Goal: Transaction & Acquisition: Purchase product/service

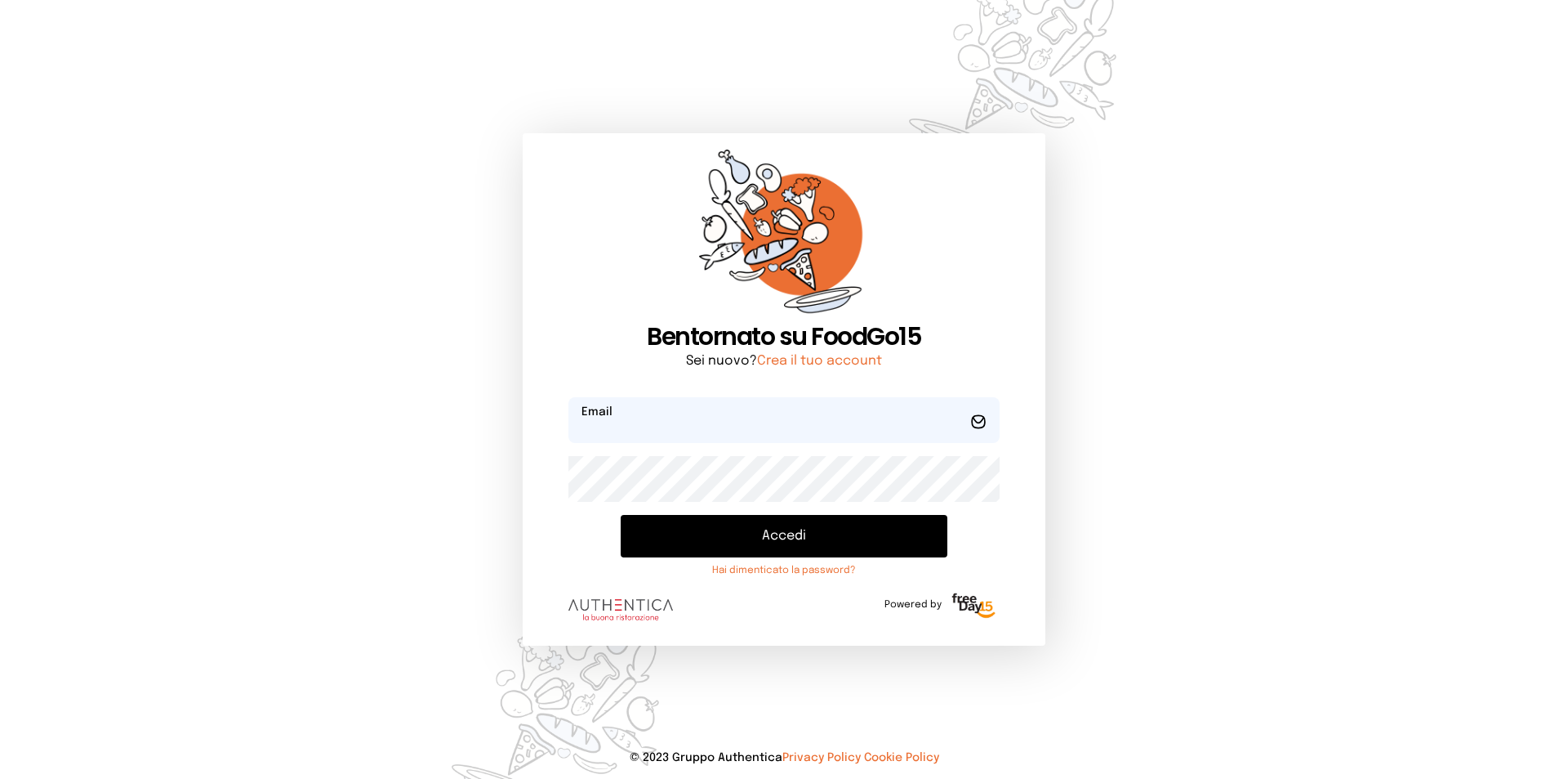
type input "**********"
click at [805, 532] on button "Accedi" at bounding box center [784, 536] width 327 height 42
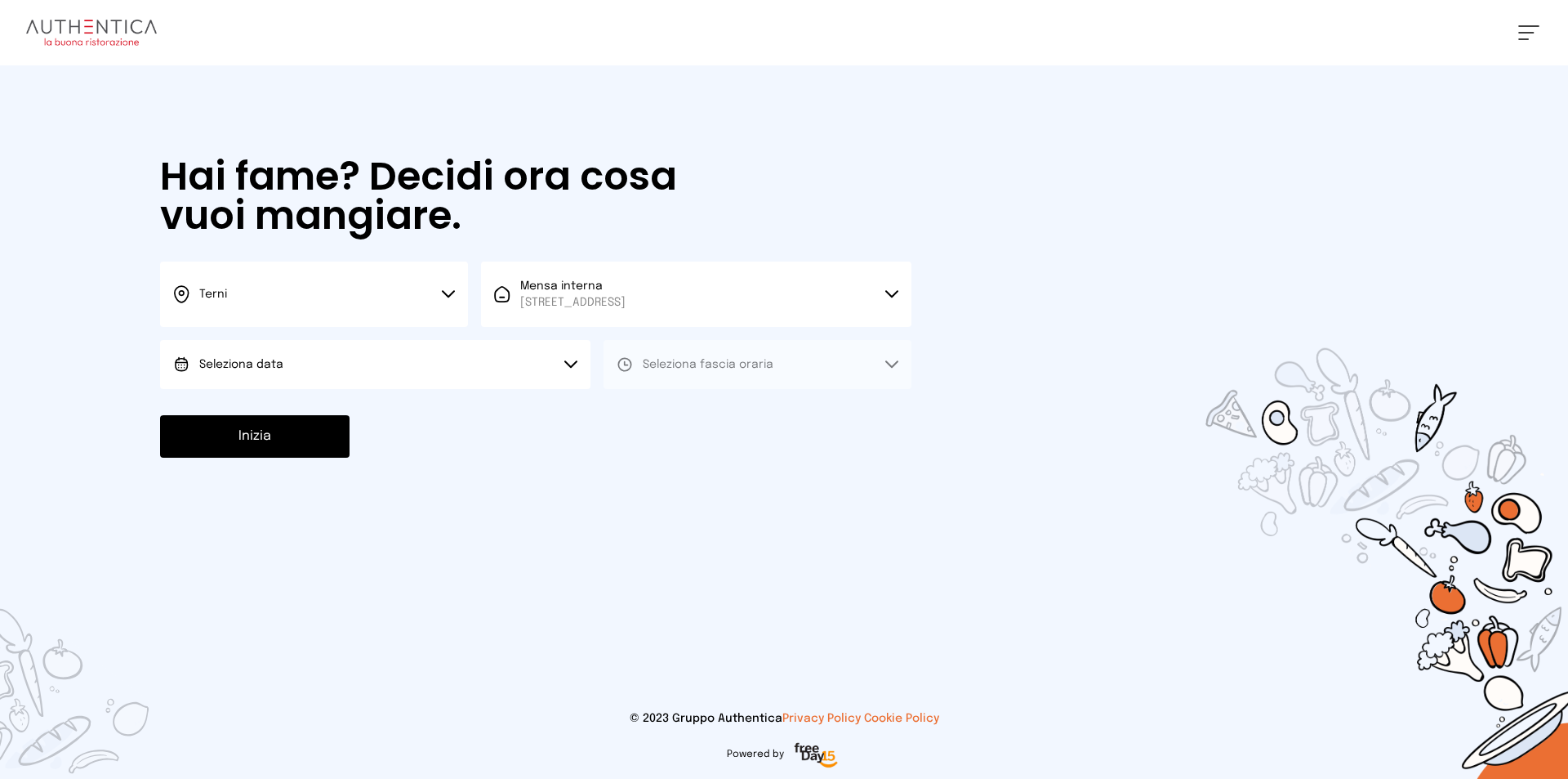
click at [441, 304] on button "Terni" at bounding box center [314, 293] width 308 height 65
click at [361, 352] on li "Terni" at bounding box center [314, 349] width 308 height 44
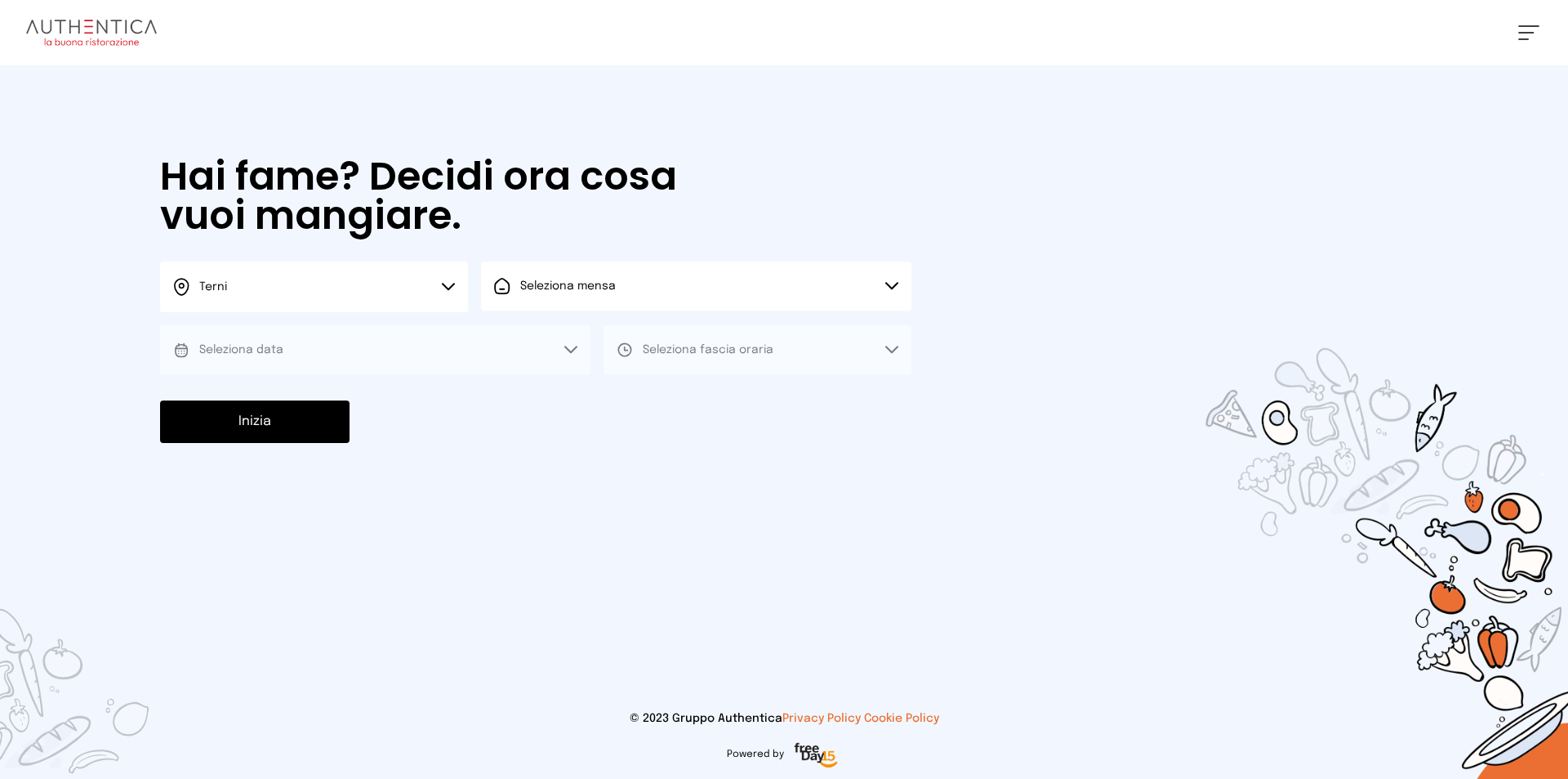
click at [547, 296] on button "Seleziona mensa" at bounding box center [696, 286] width 430 height 49
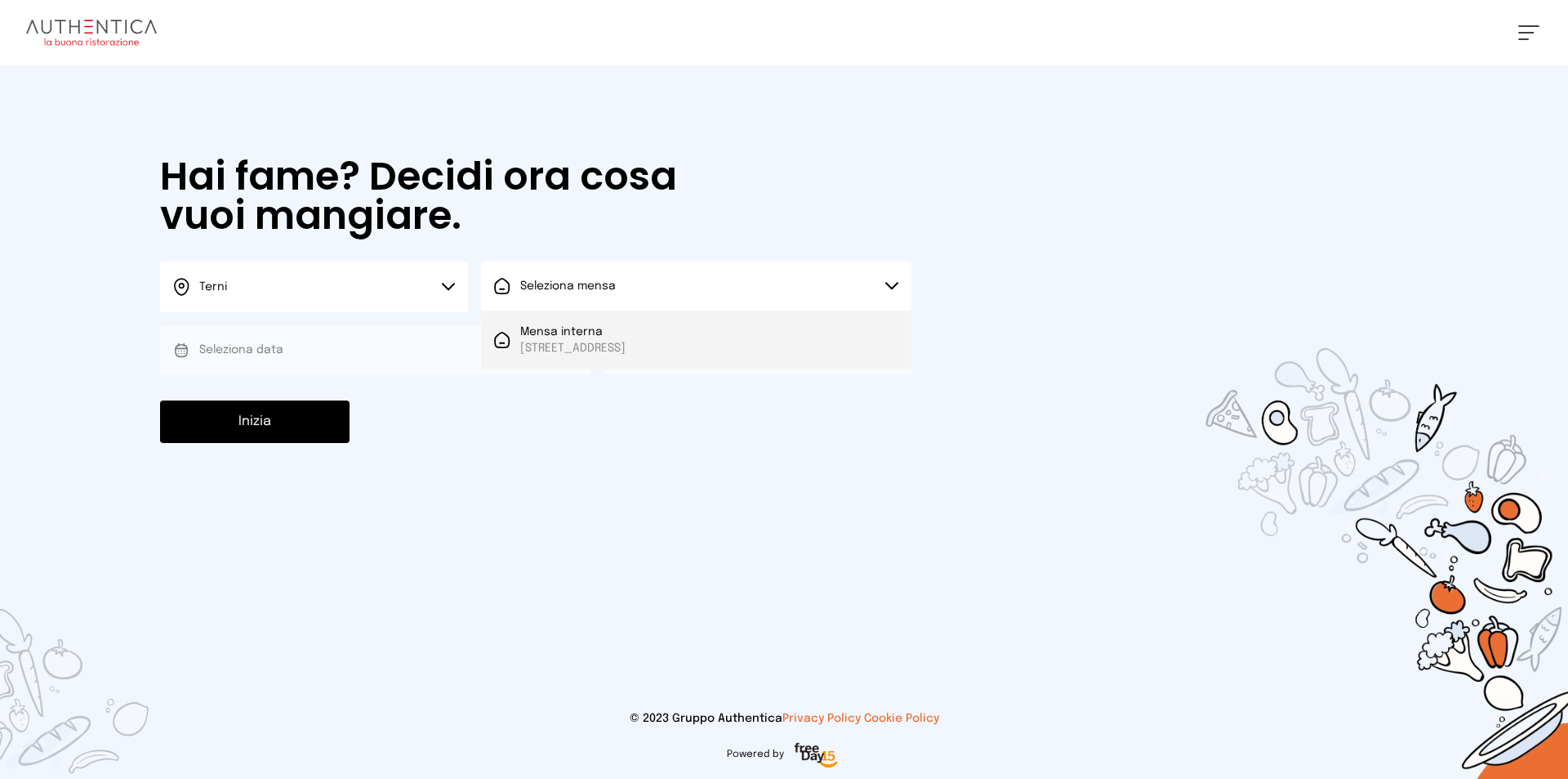
click at [551, 352] on span "[STREET_ADDRESS]" at bounding box center [573, 348] width 106 height 16
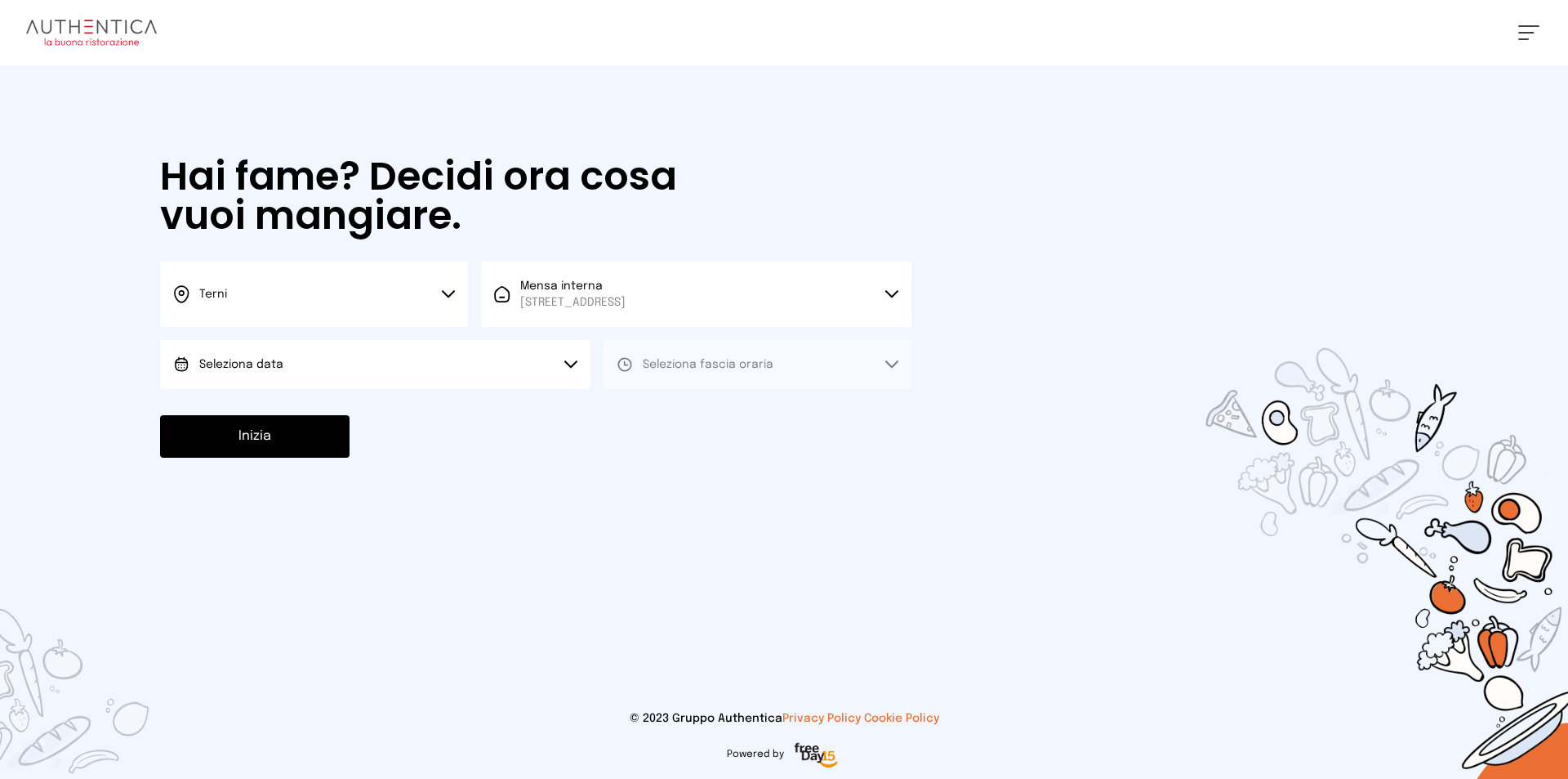
click at [346, 371] on button "Seleziona data" at bounding box center [374, 365] width 430 height 49
click at [290, 409] on li "[DATE], [DATE]" at bounding box center [374, 410] width 430 height 42
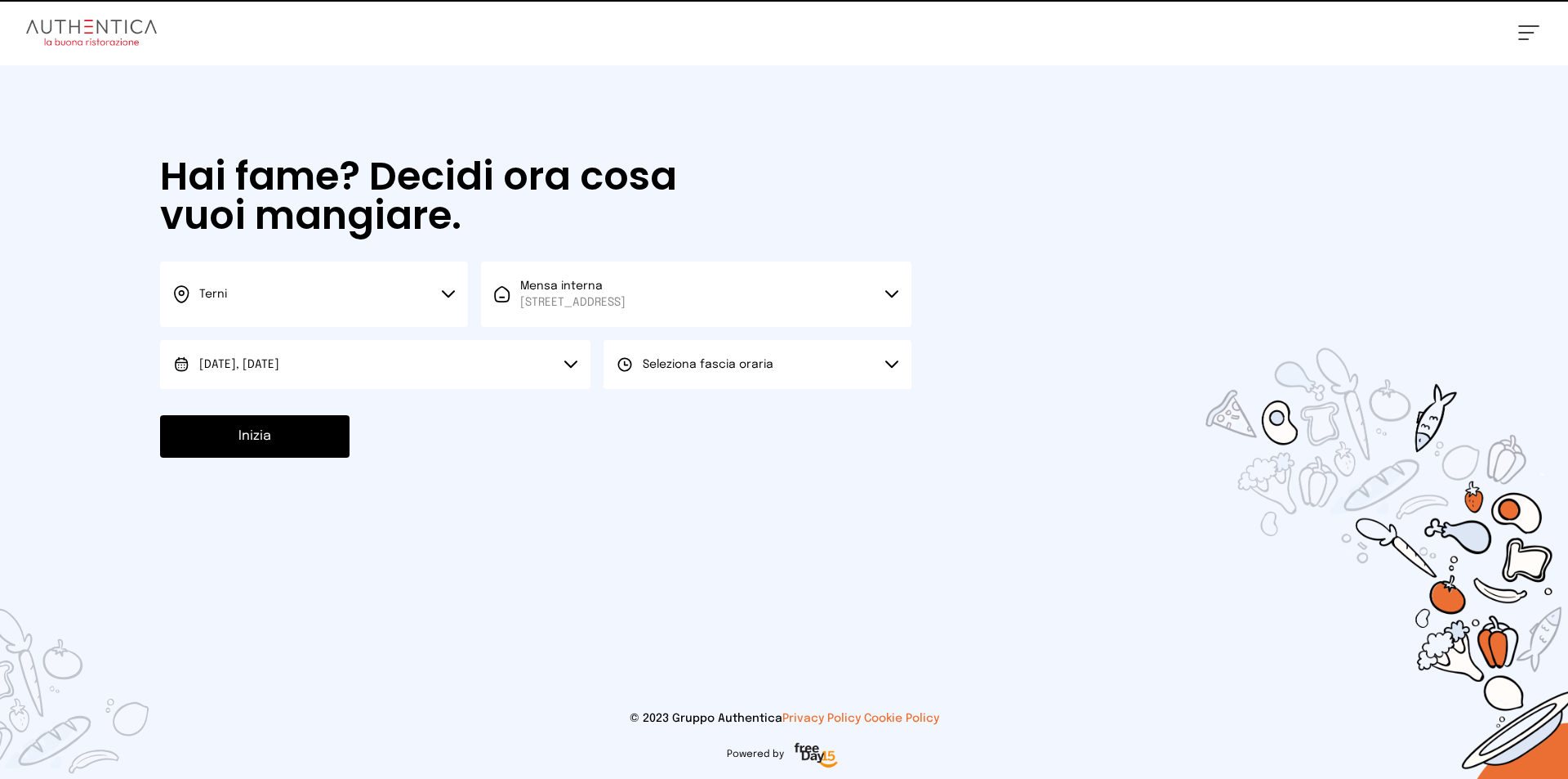
click at [670, 365] on span "Seleziona fascia oraria" at bounding box center [708, 365] width 131 height 12
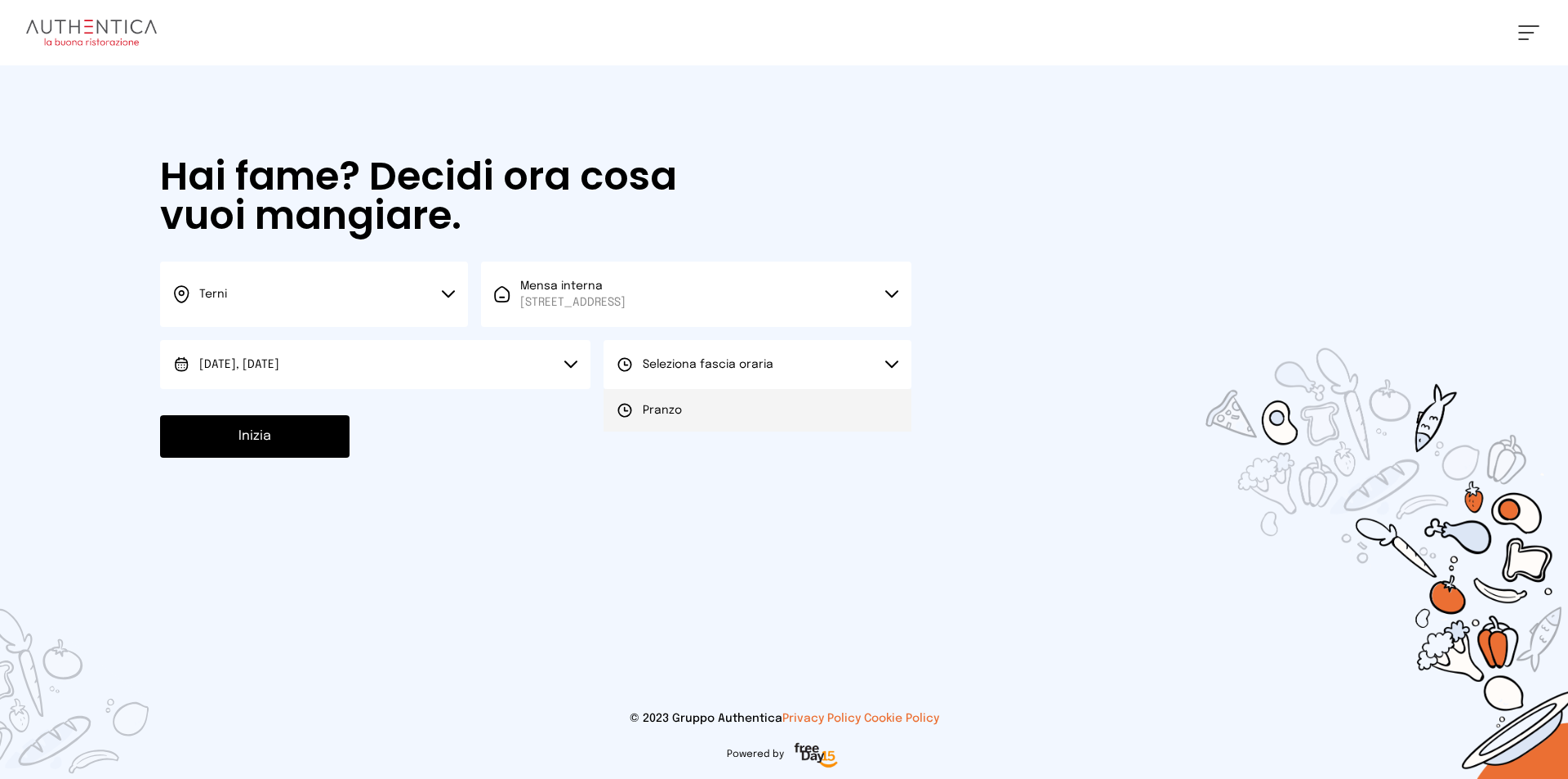
drag, startPoint x: 667, startPoint y: 418, endPoint x: 540, endPoint y: 436, distance: 128.3
click at [667, 418] on span "Pranzo" at bounding box center [663, 409] width 39 height 16
click at [267, 441] on button "Inizia" at bounding box center [254, 436] width 189 height 42
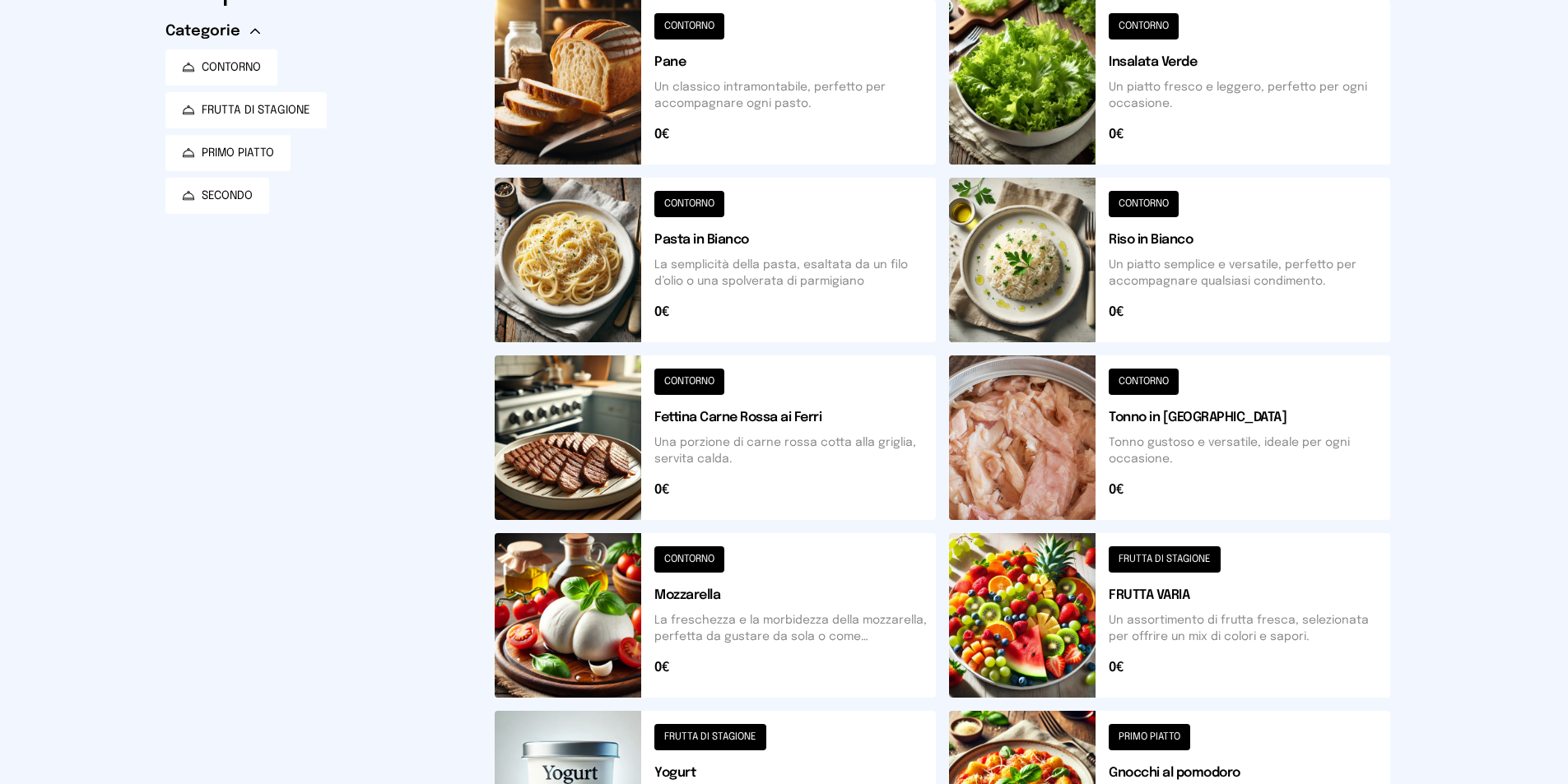
scroll to position [411, 0]
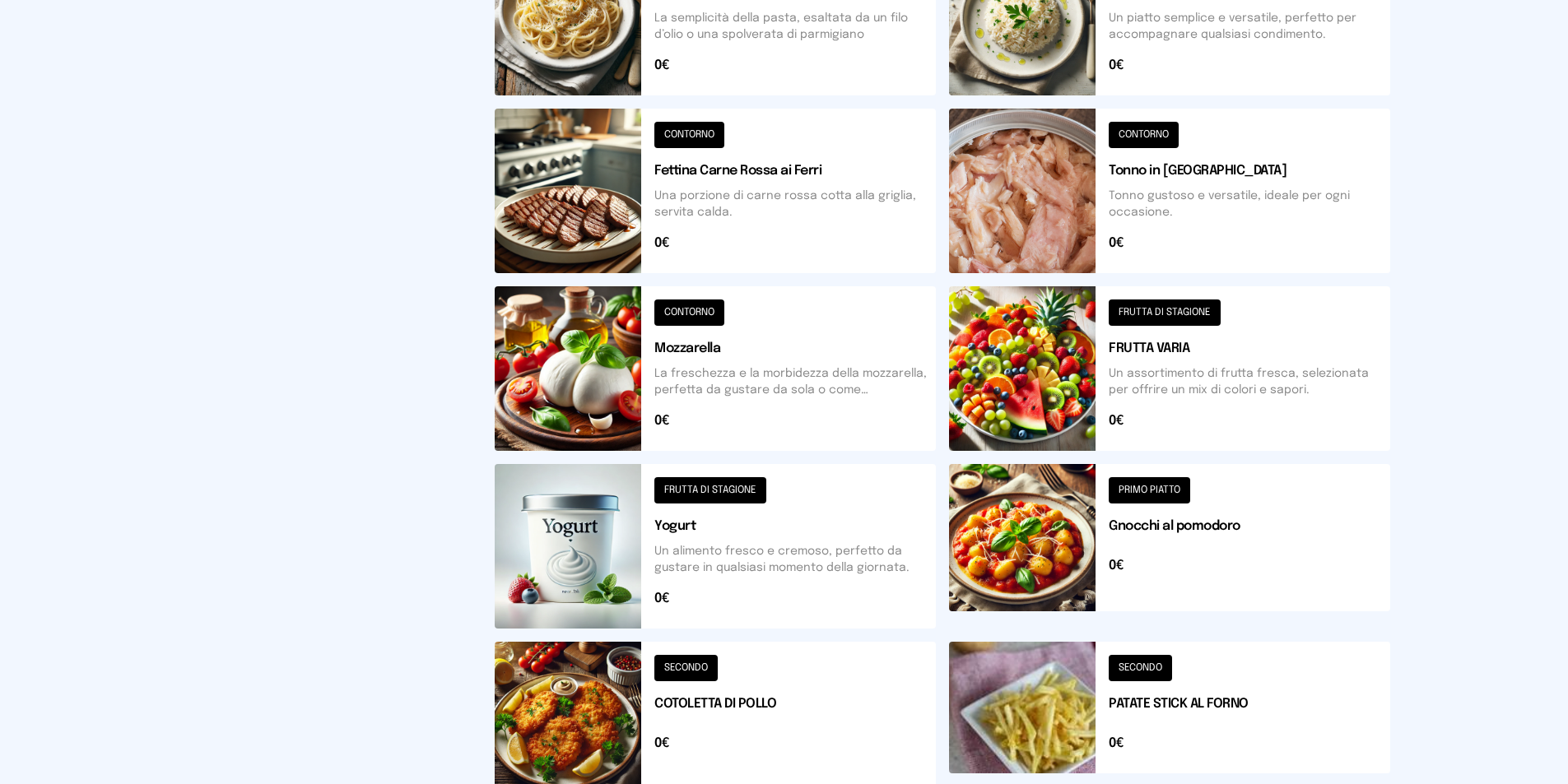
click at [589, 369] on button at bounding box center [715, 368] width 441 height 164
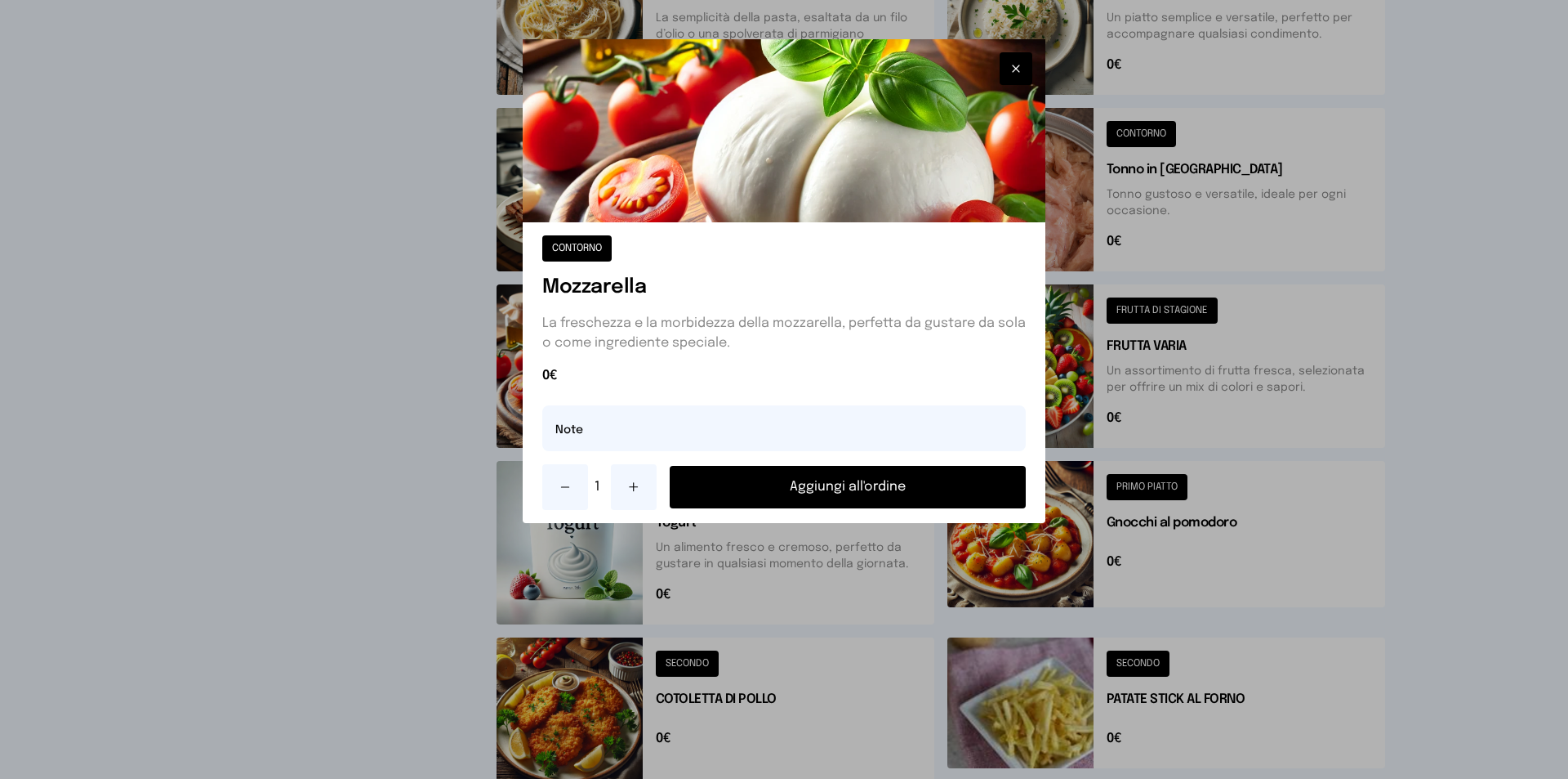
click at [948, 489] on button "Aggiungi all'ordine" at bounding box center [847, 487] width 356 height 42
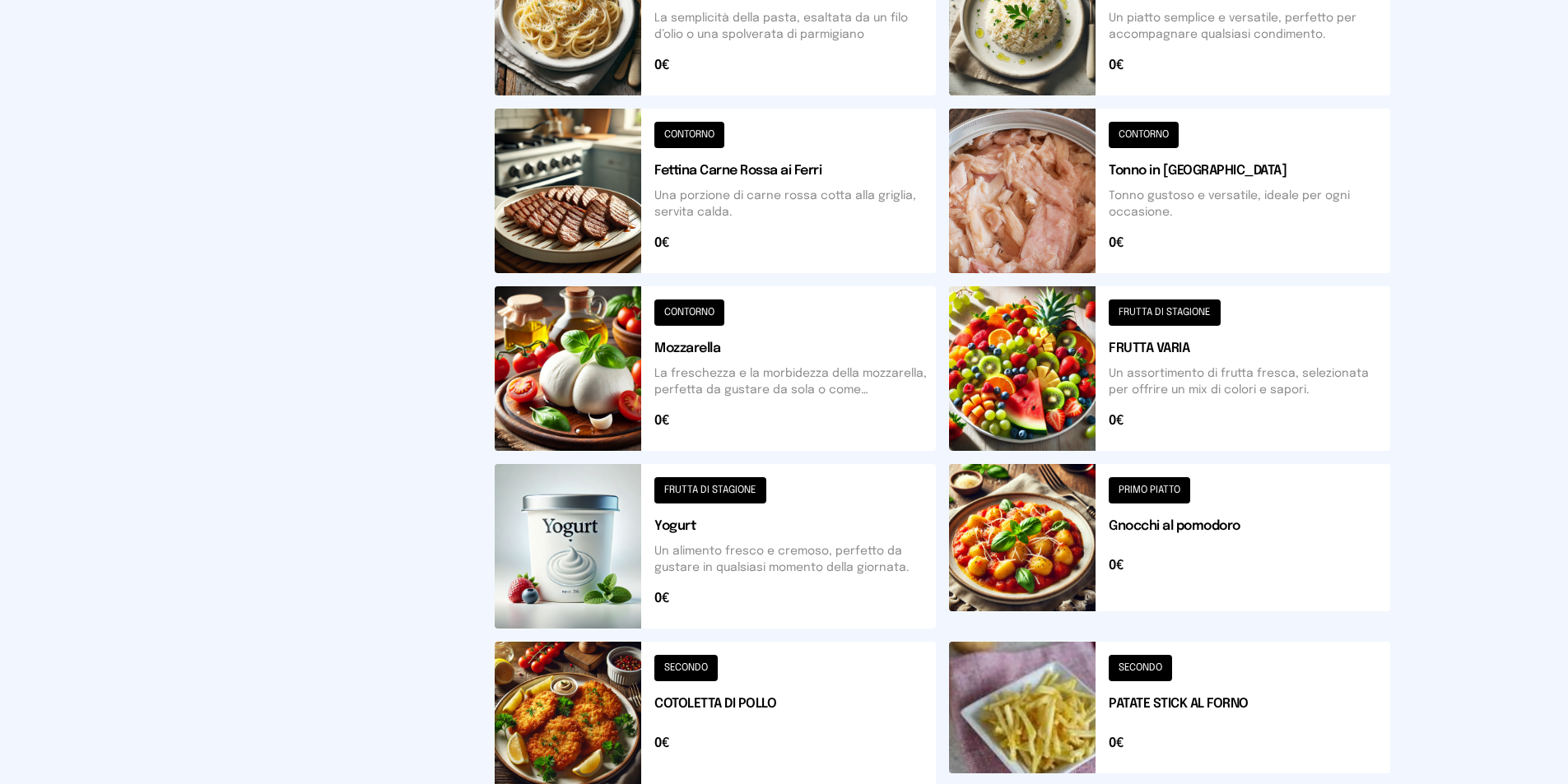
click at [1022, 34] on button at bounding box center [1169, 13] width 441 height 164
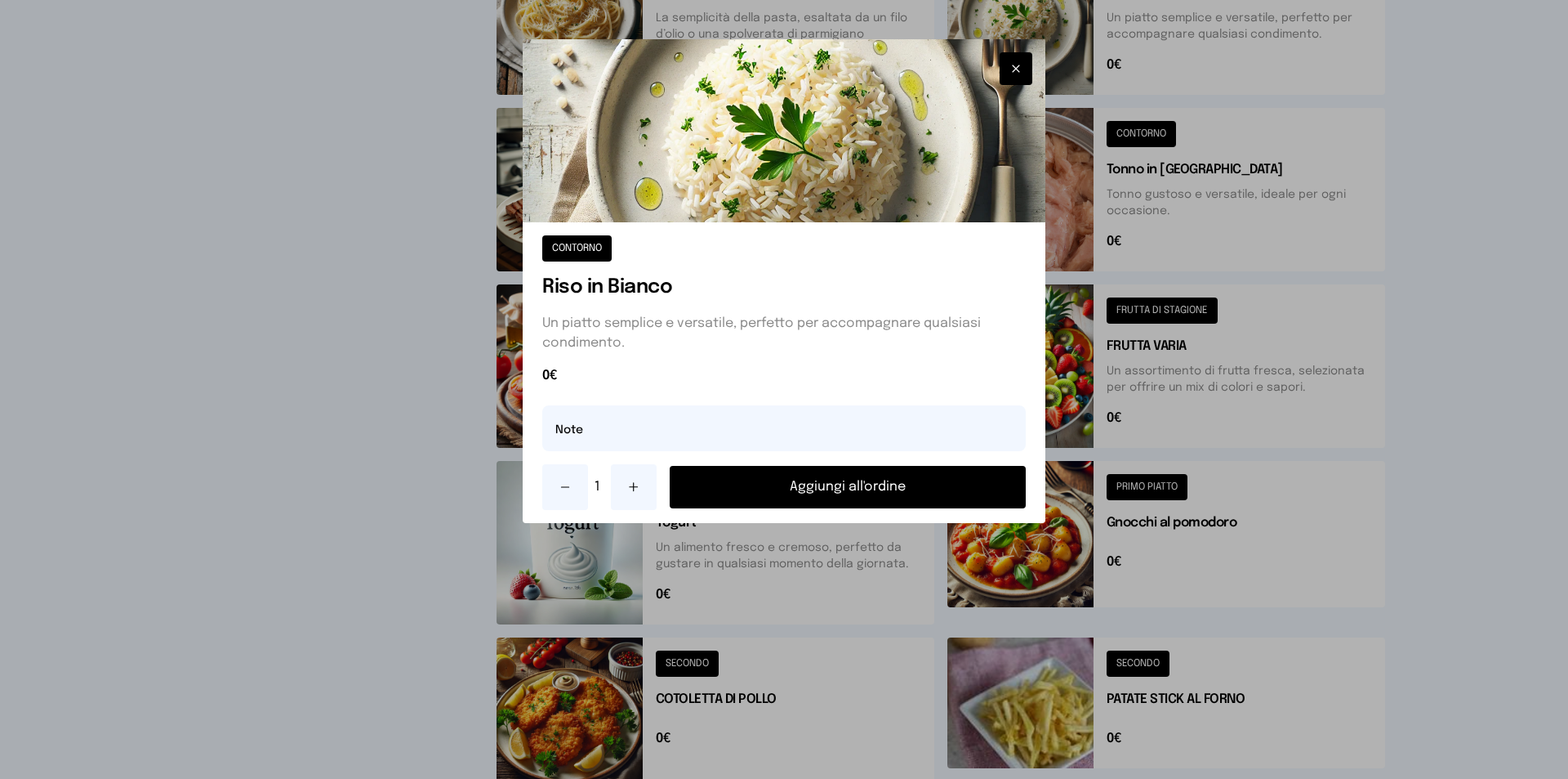
click at [950, 482] on button "Aggiungi all'ordine" at bounding box center [847, 487] width 356 height 42
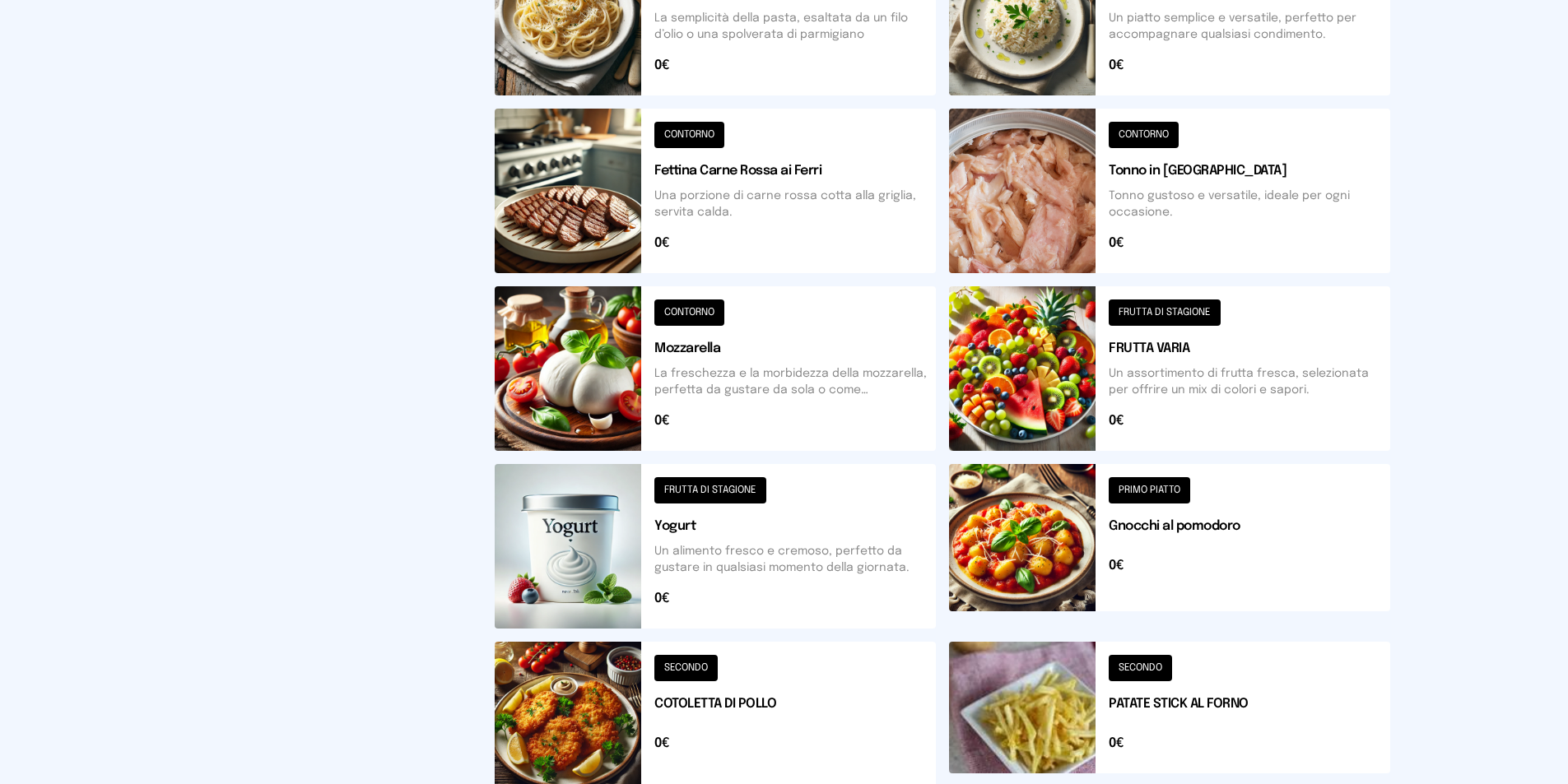
scroll to position [83, 0]
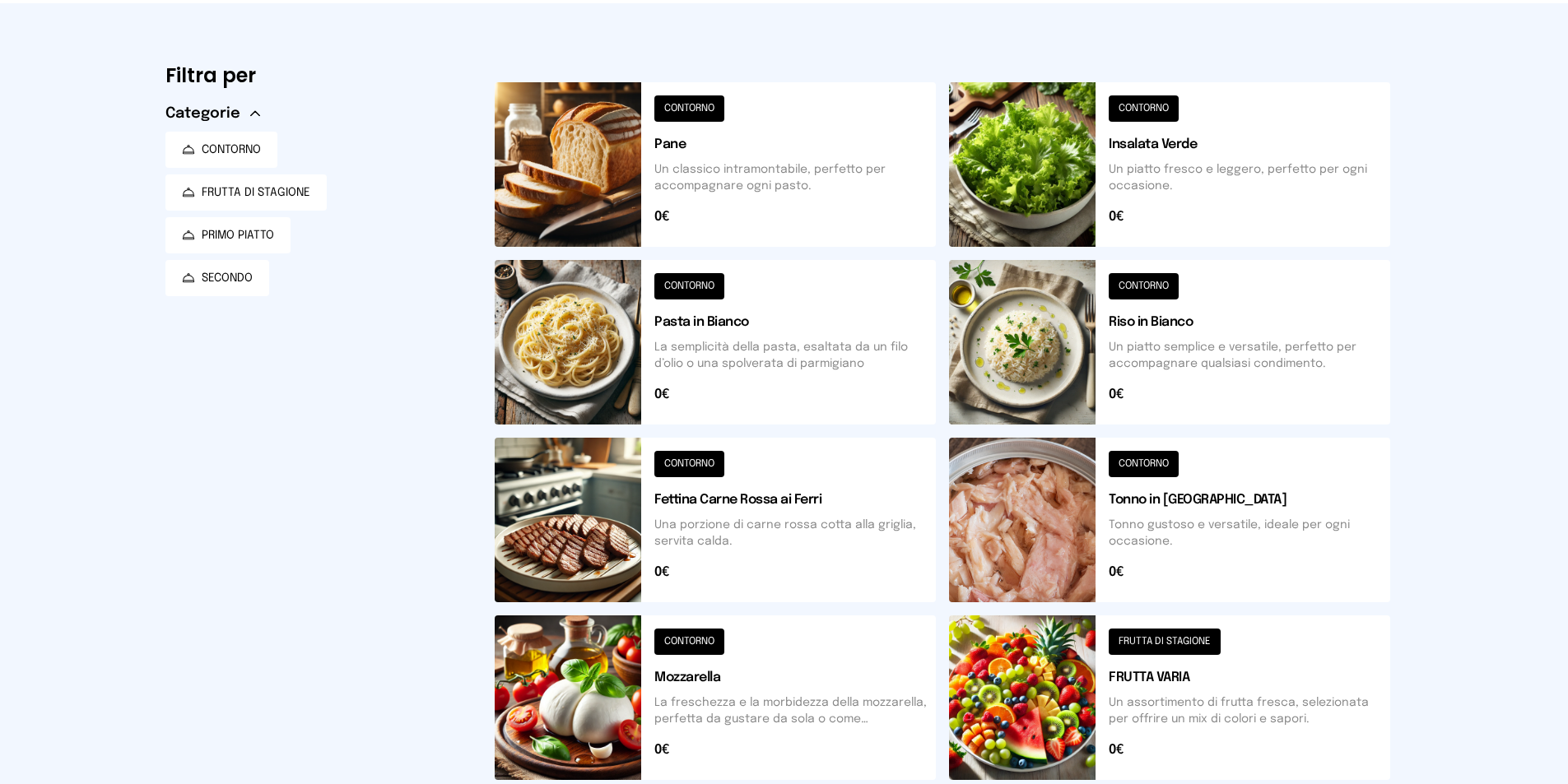
click at [1034, 169] on button at bounding box center [1169, 164] width 441 height 164
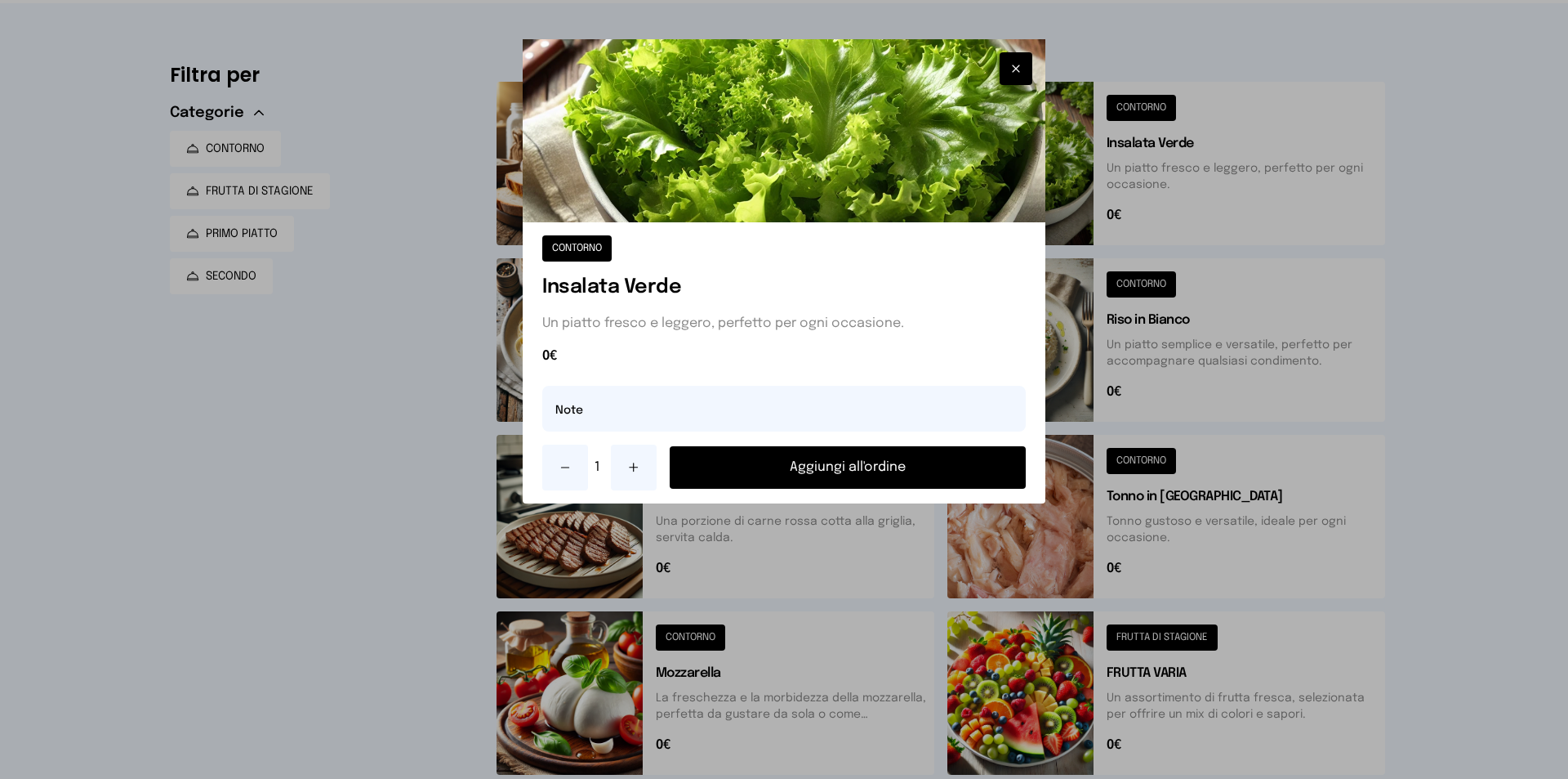
click at [921, 467] on button "Aggiungi all'ordine" at bounding box center [847, 468] width 356 height 42
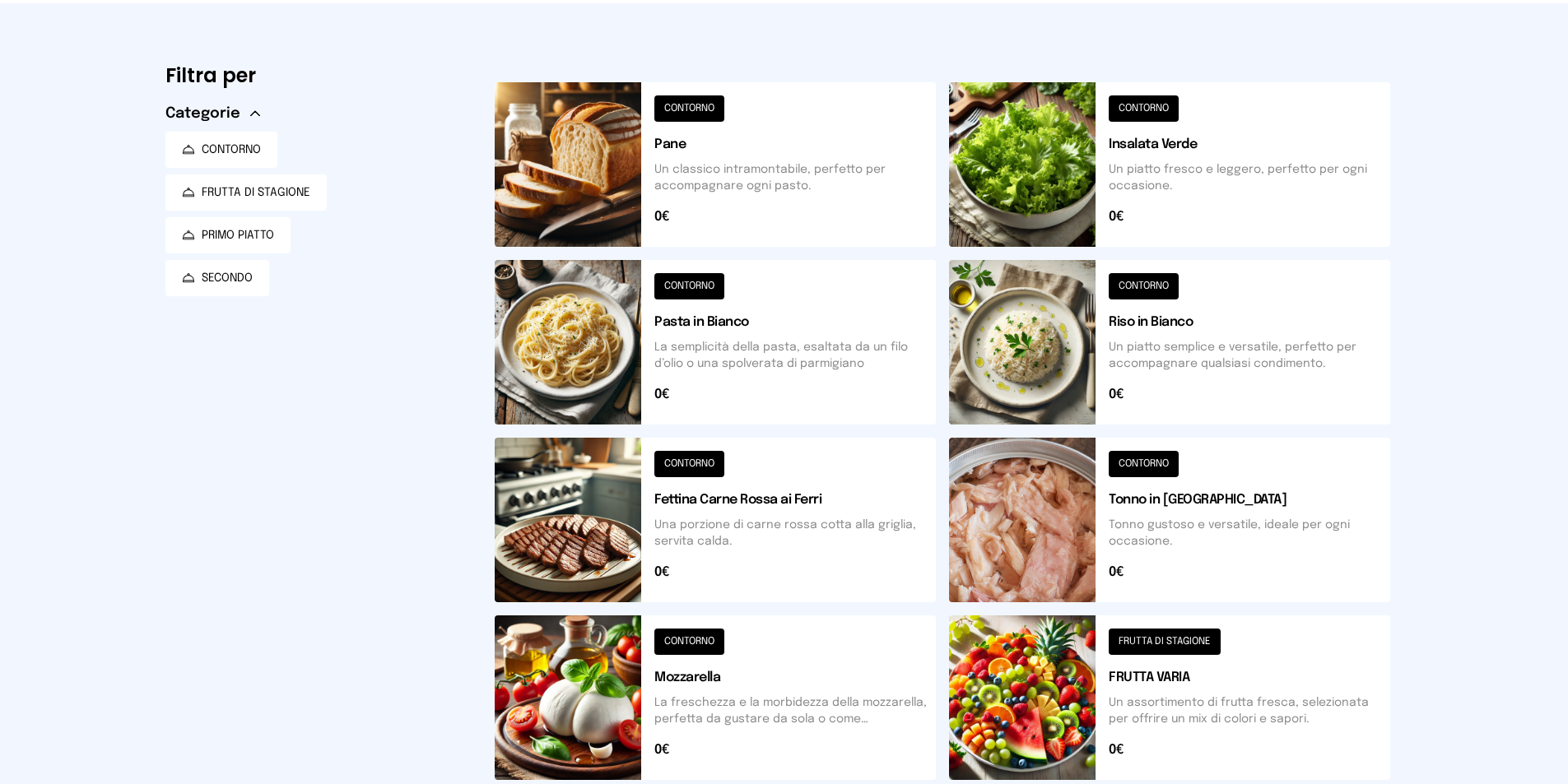
click at [602, 543] on button at bounding box center [715, 519] width 441 height 164
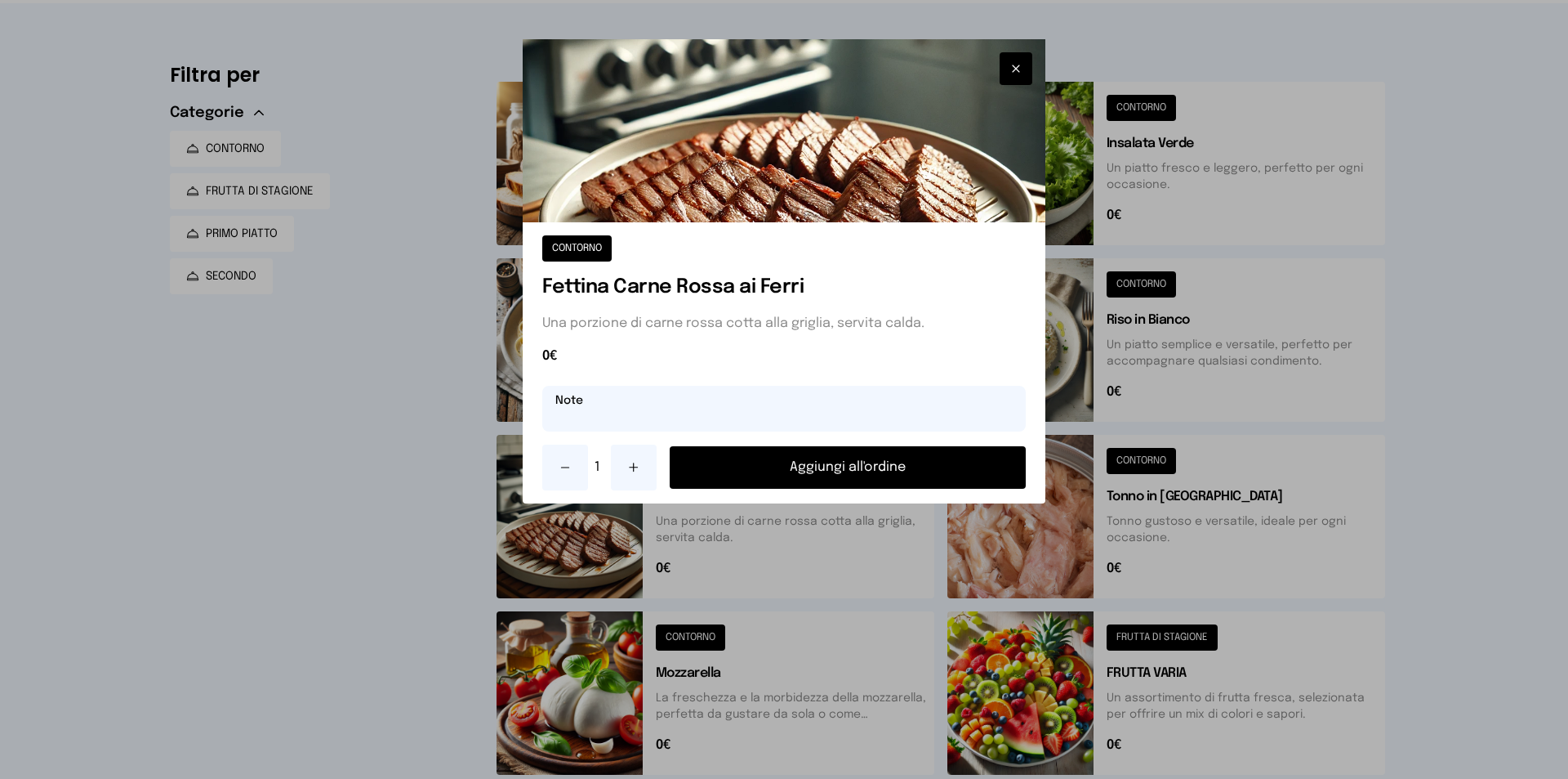
click at [696, 419] on input "text" at bounding box center [784, 409] width 484 height 46
type input "******"
click at [817, 476] on button "Aggiungi all'ordine" at bounding box center [847, 468] width 356 height 42
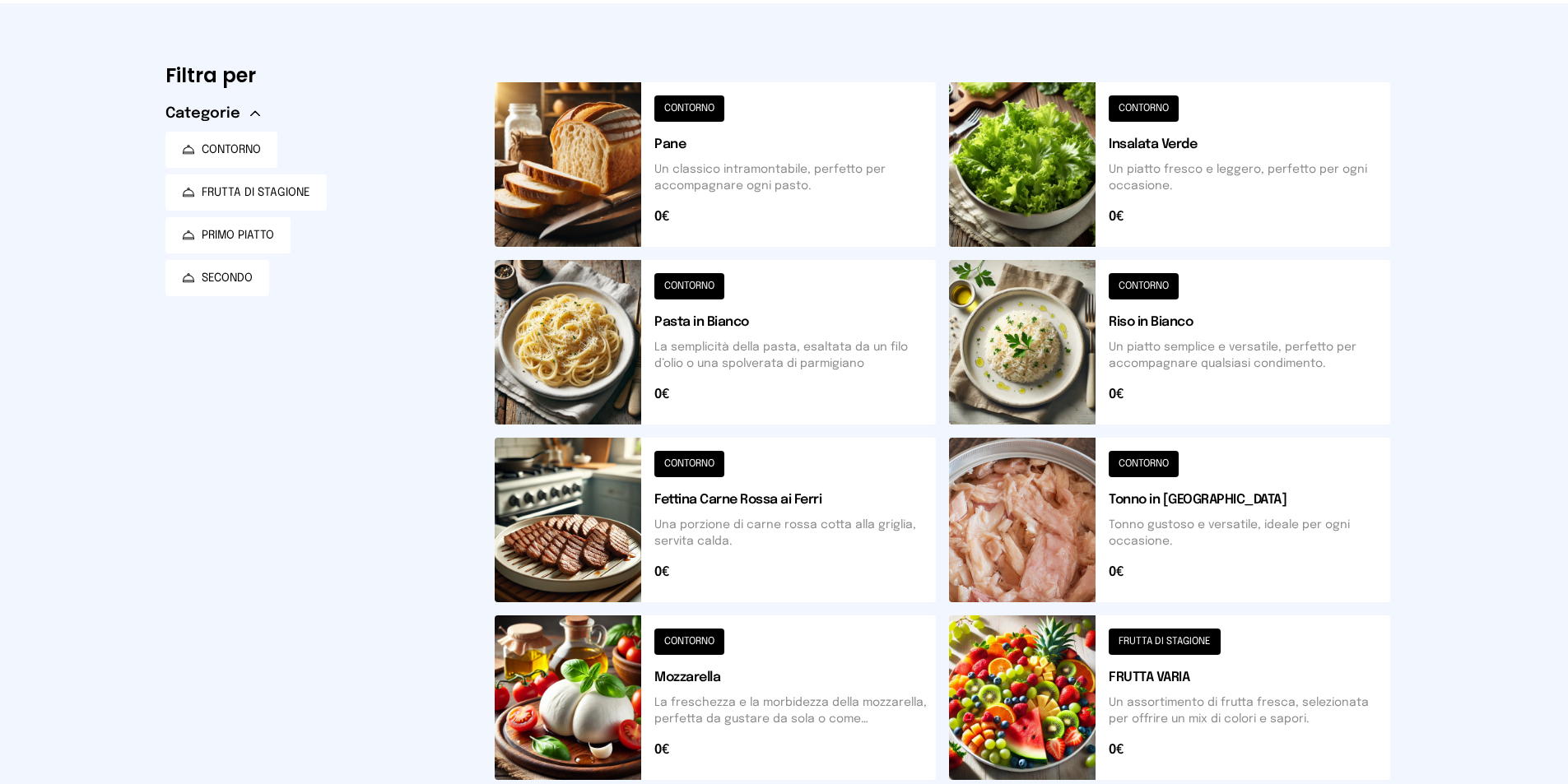
click at [1029, 722] on button at bounding box center [1169, 697] width 441 height 164
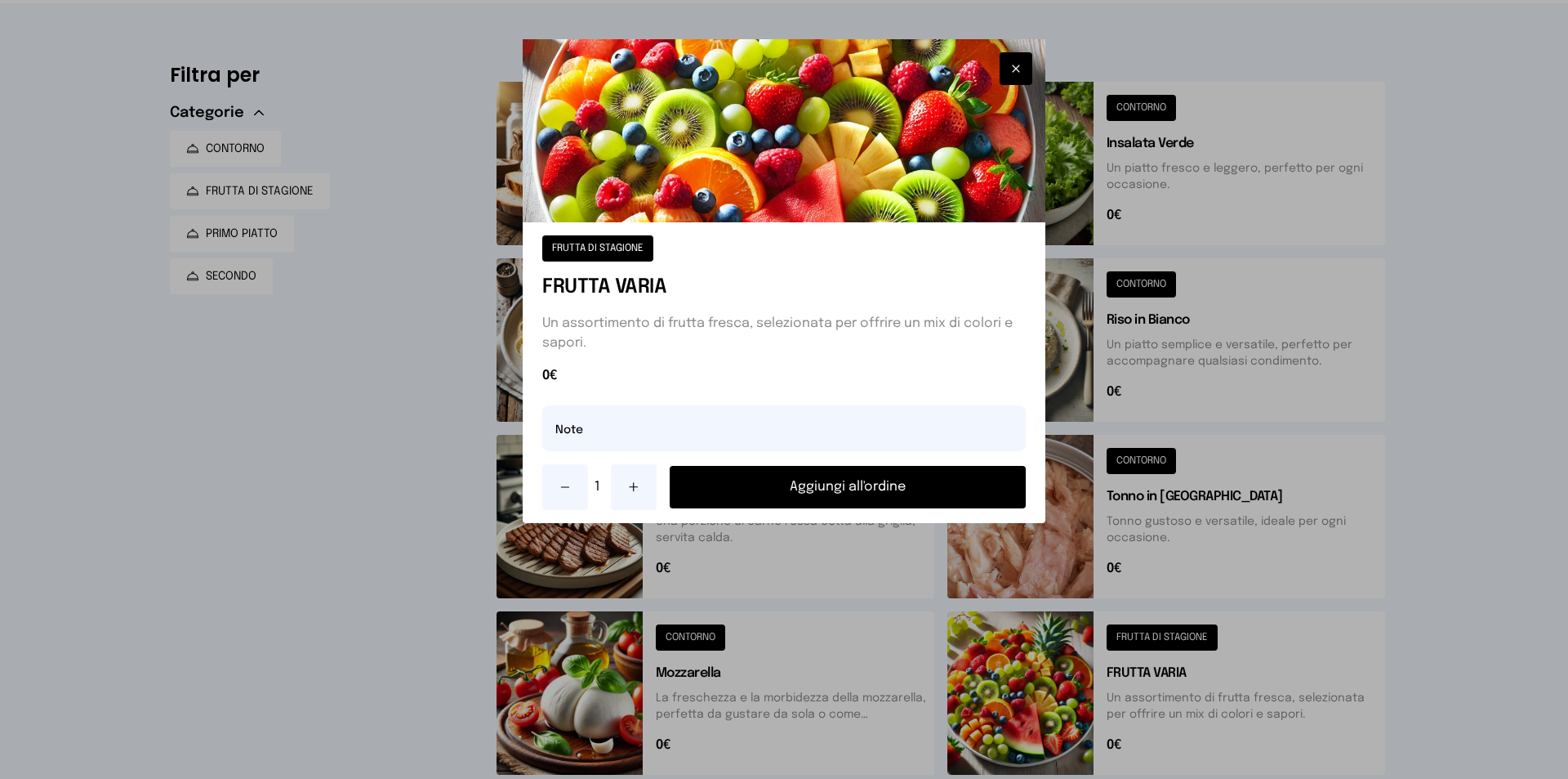
click at [916, 492] on button "Aggiungi all'ordine" at bounding box center [847, 487] width 356 height 42
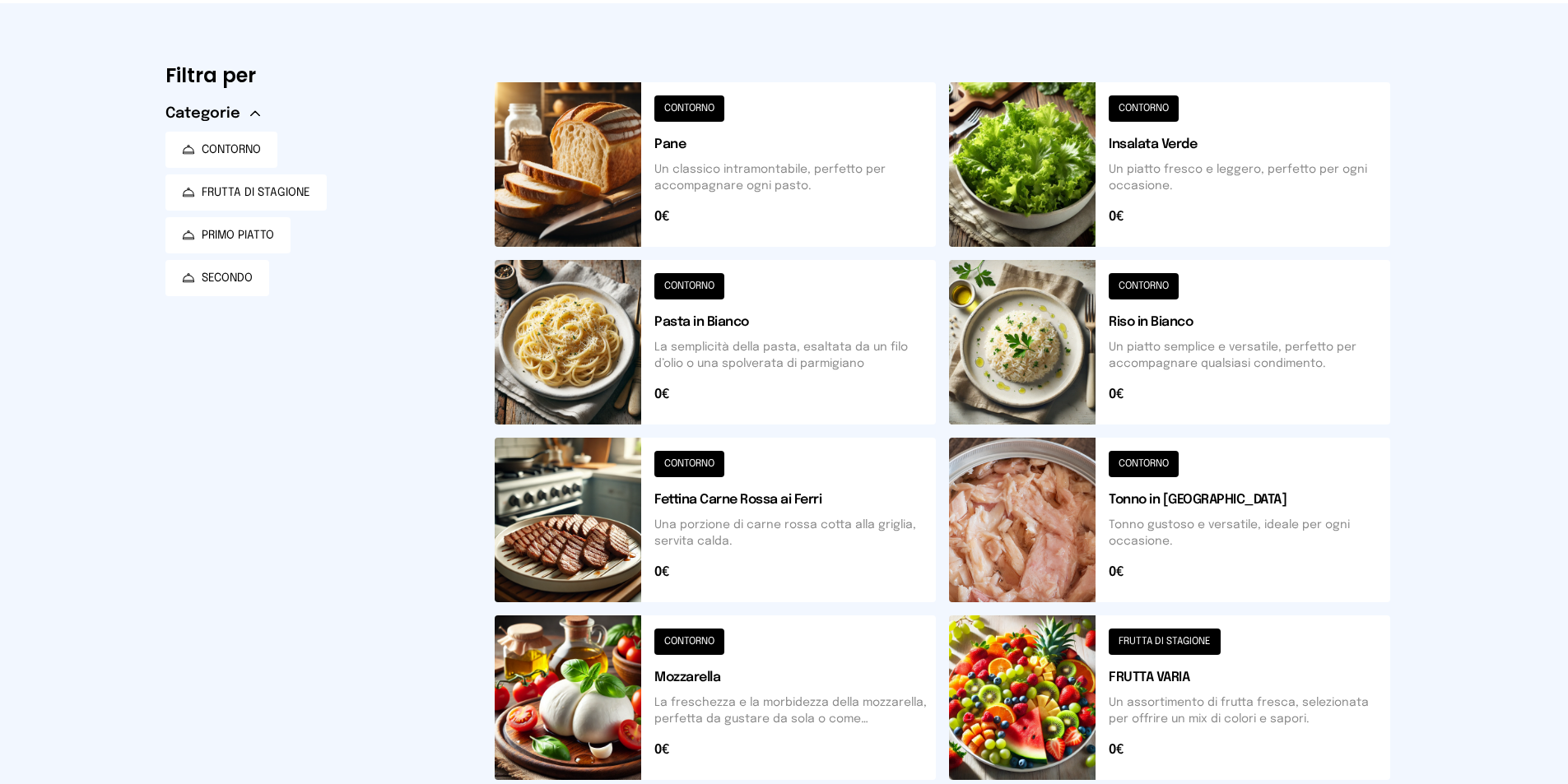
scroll to position [0, 0]
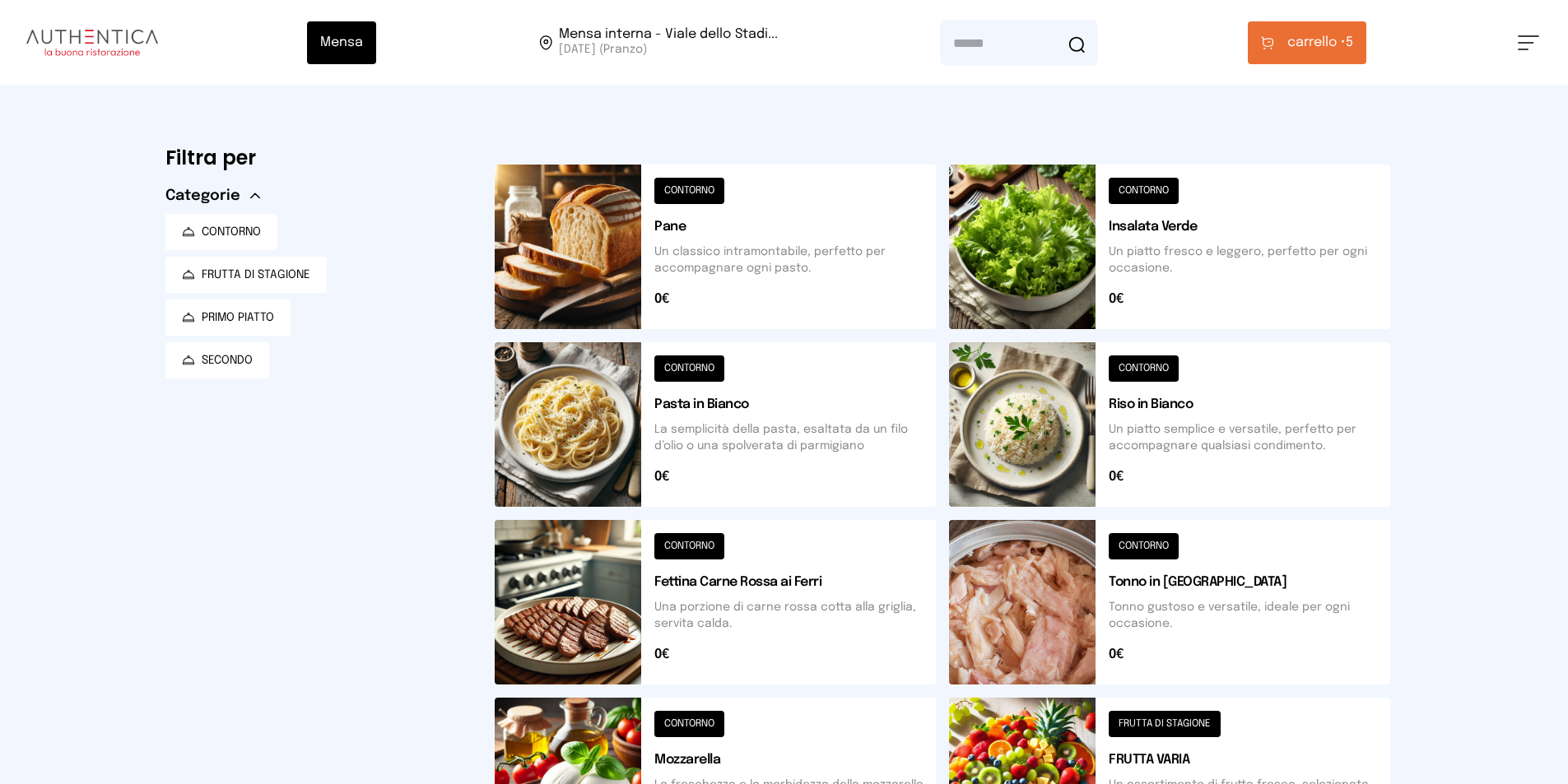
click at [1307, 37] on span "carrello •" at bounding box center [1316, 43] width 59 height 20
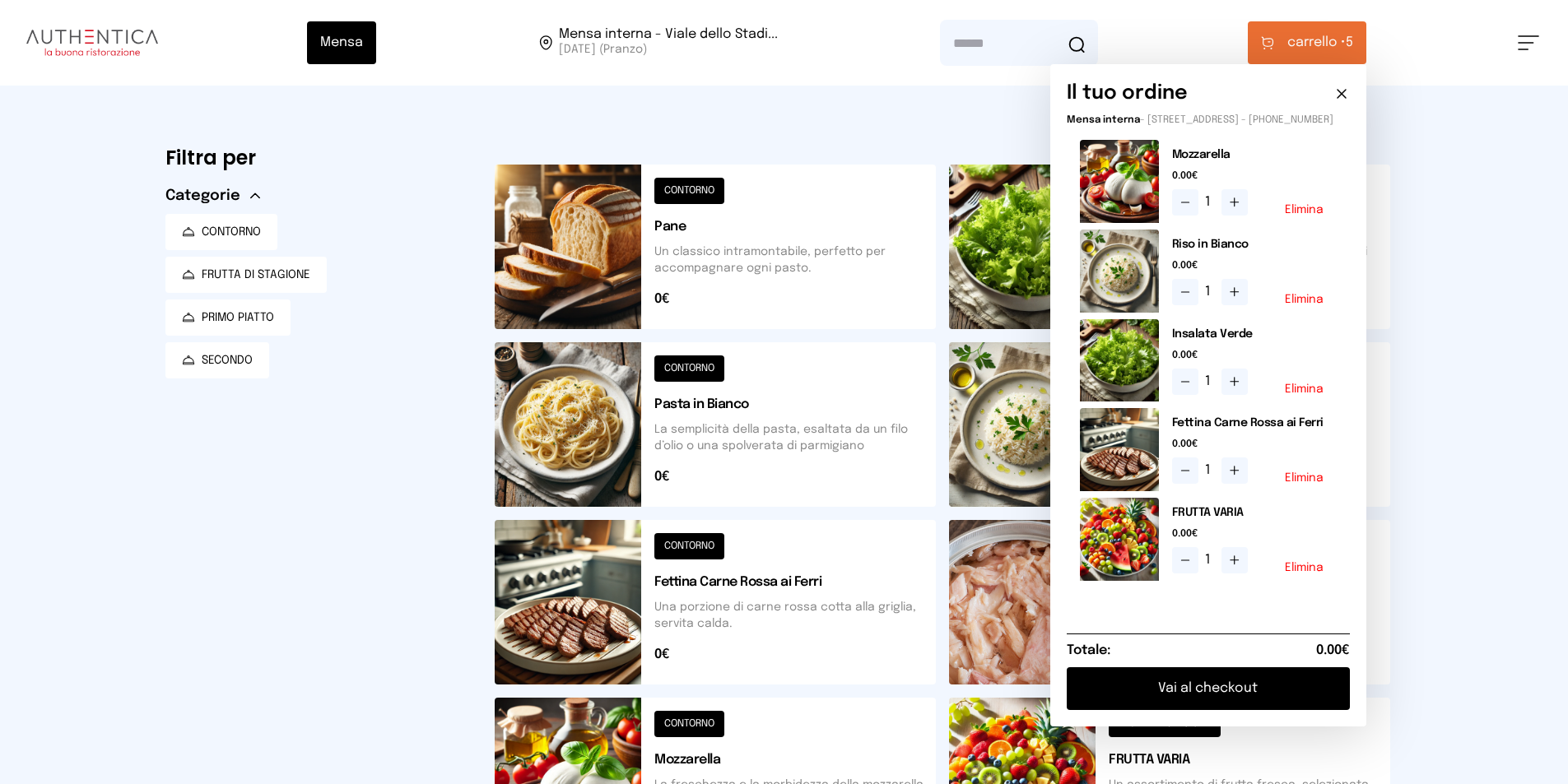
click at [1321, 306] on button "Elimina" at bounding box center [1303, 300] width 38 height 12
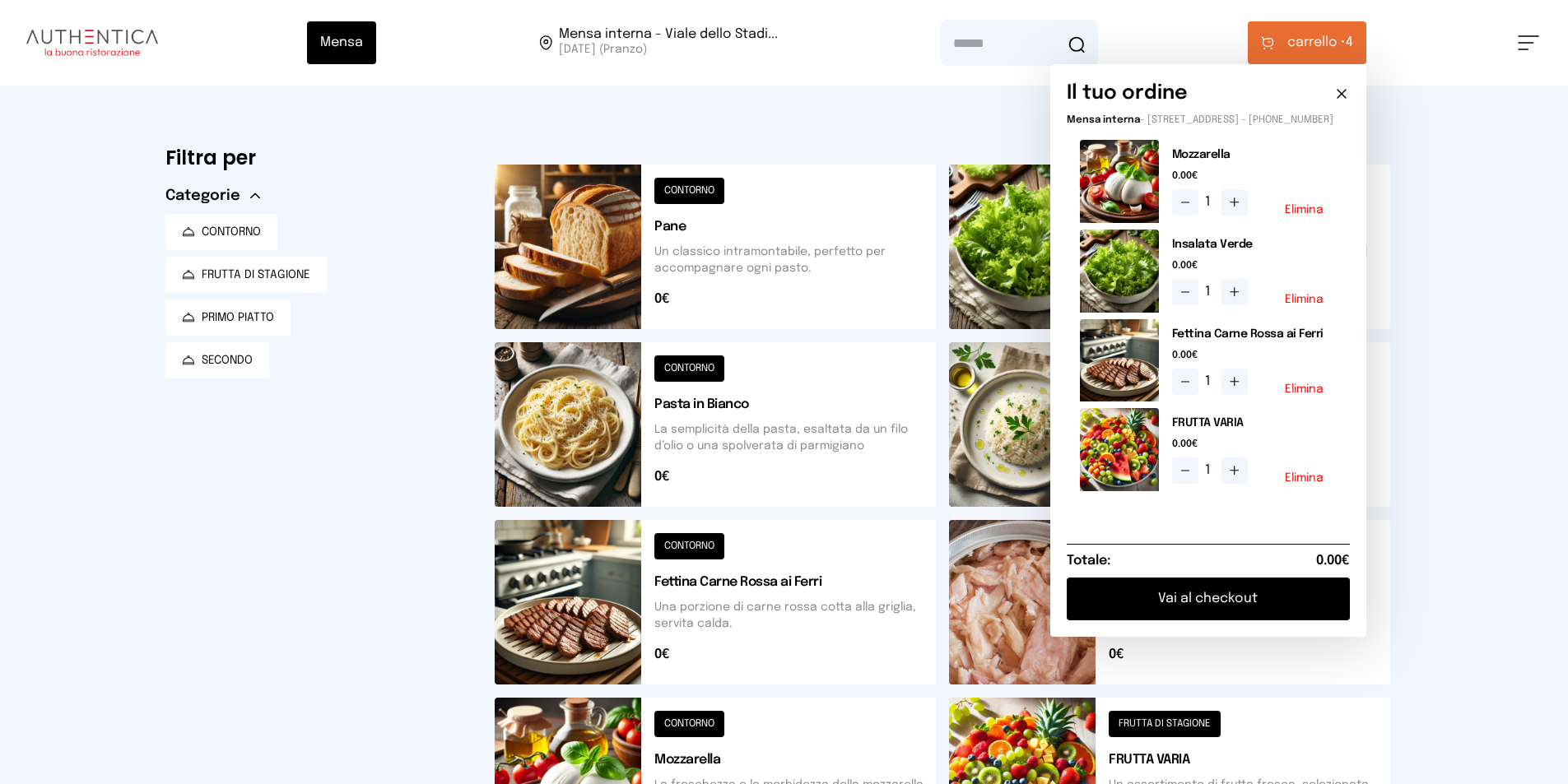
click at [1447, 462] on div "Mensa Mensa interna - Viale dello Stadi... [DATE] ([GEOGRAPHIC_DATA]) [GEOGRAPH…" at bounding box center [784, 672] width 1568 height 1345
drag, startPoint x: 1390, startPoint y: 655, endPoint x: 1400, endPoint y: 593, distance: 62.8
click at [1390, 654] on div "CONTORNO Tonno in [GEOGRAPHIC_DATA] Tonno gustoso e versatile, ideale per ogni …" at bounding box center [1175, 609] width 454 height 178
click at [1346, 94] on icon at bounding box center [1341, 94] width 9 height 9
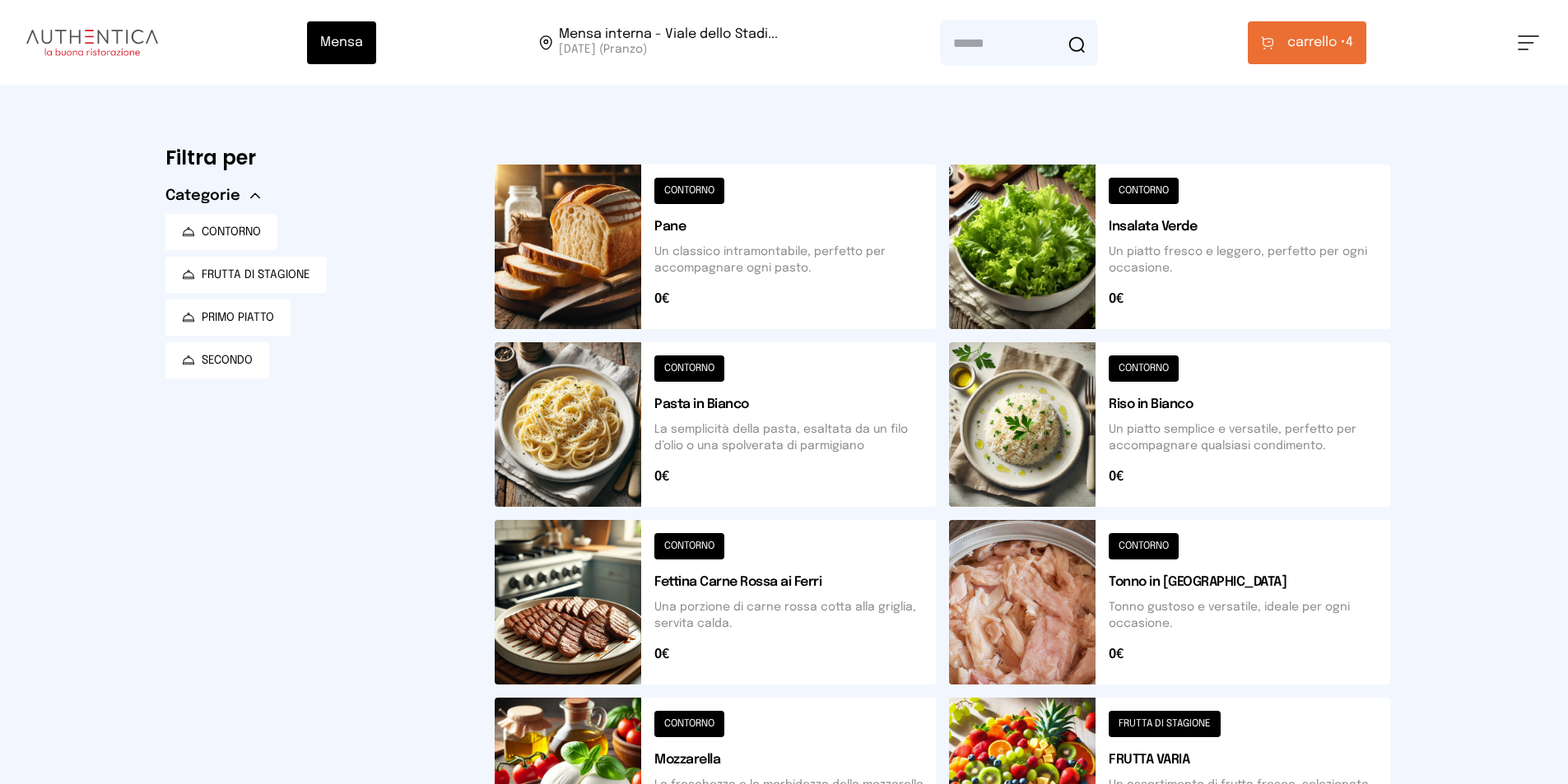
click at [1028, 416] on button at bounding box center [1169, 424] width 441 height 164
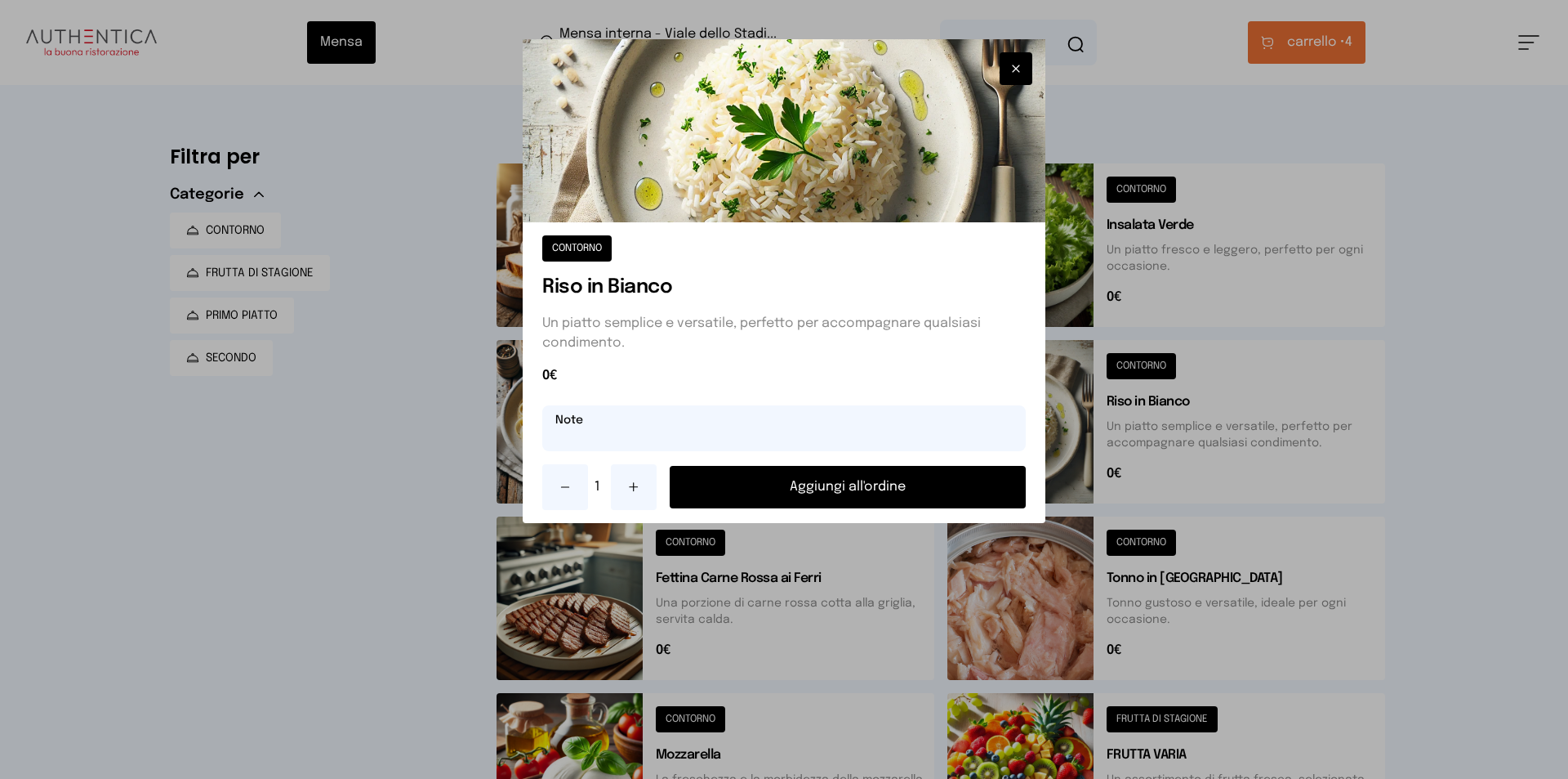
click at [658, 428] on input "text" at bounding box center [784, 428] width 484 height 46
type input "**********"
click at [826, 494] on button "Aggiungi all'ordine" at bounding box center [847, 487] width 356 height 42
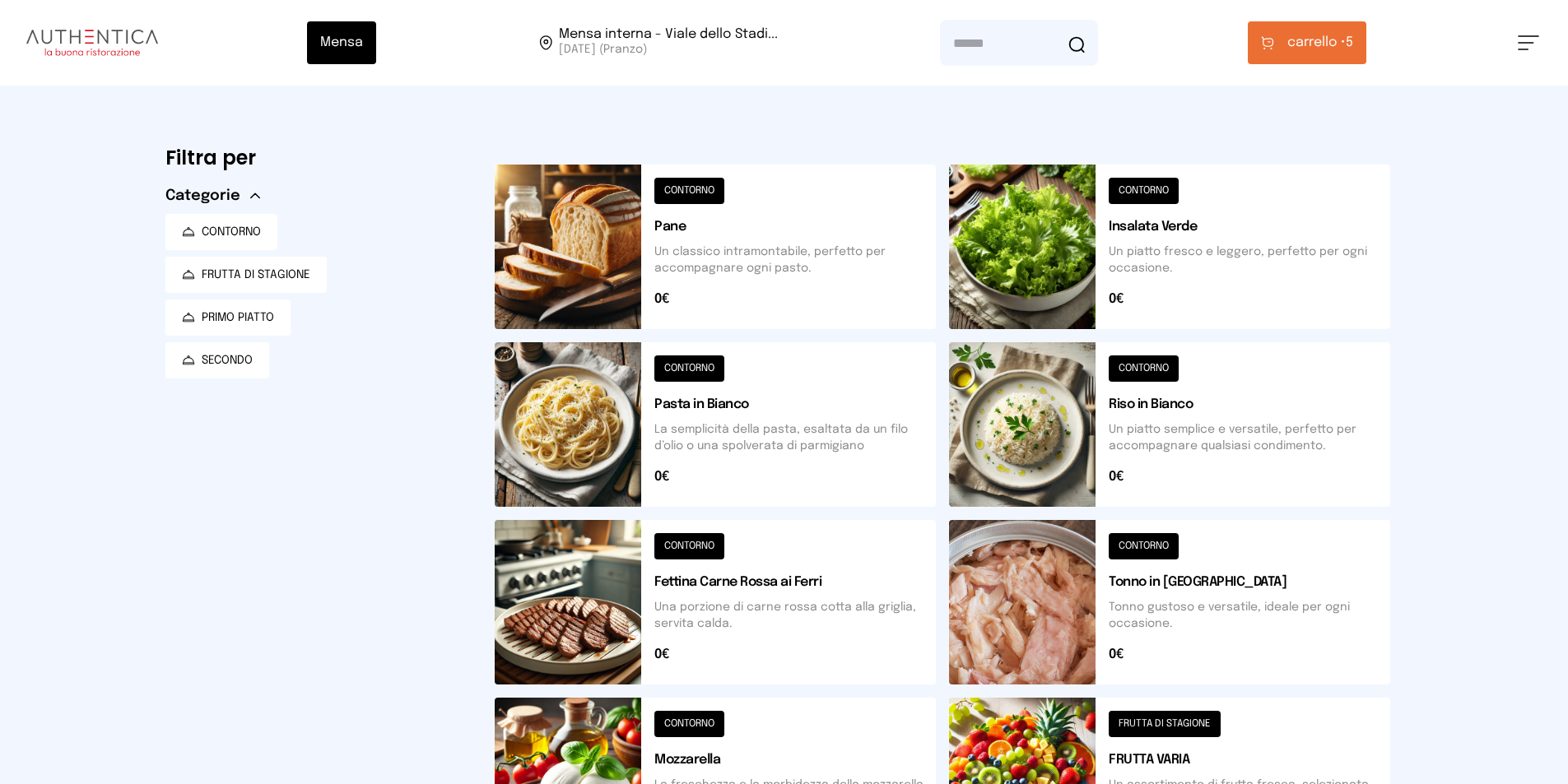
click at [1337, 40] on span "carrello •" at bounding box center [1316, 43] width 59 height 20
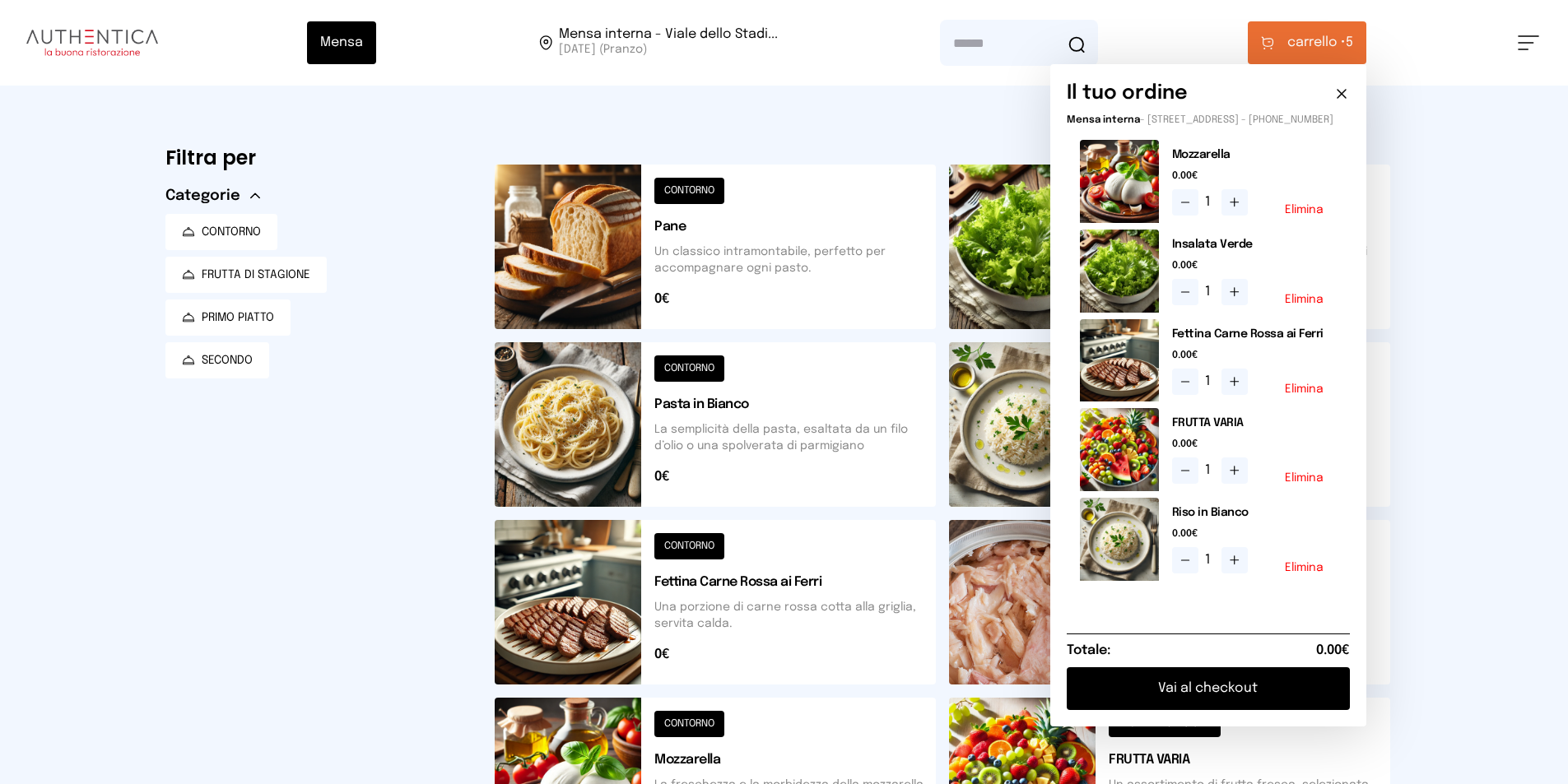
click at [1209, 693] on button "Vai al checkout" at bounding box center [1208, 689] width 283 height 43
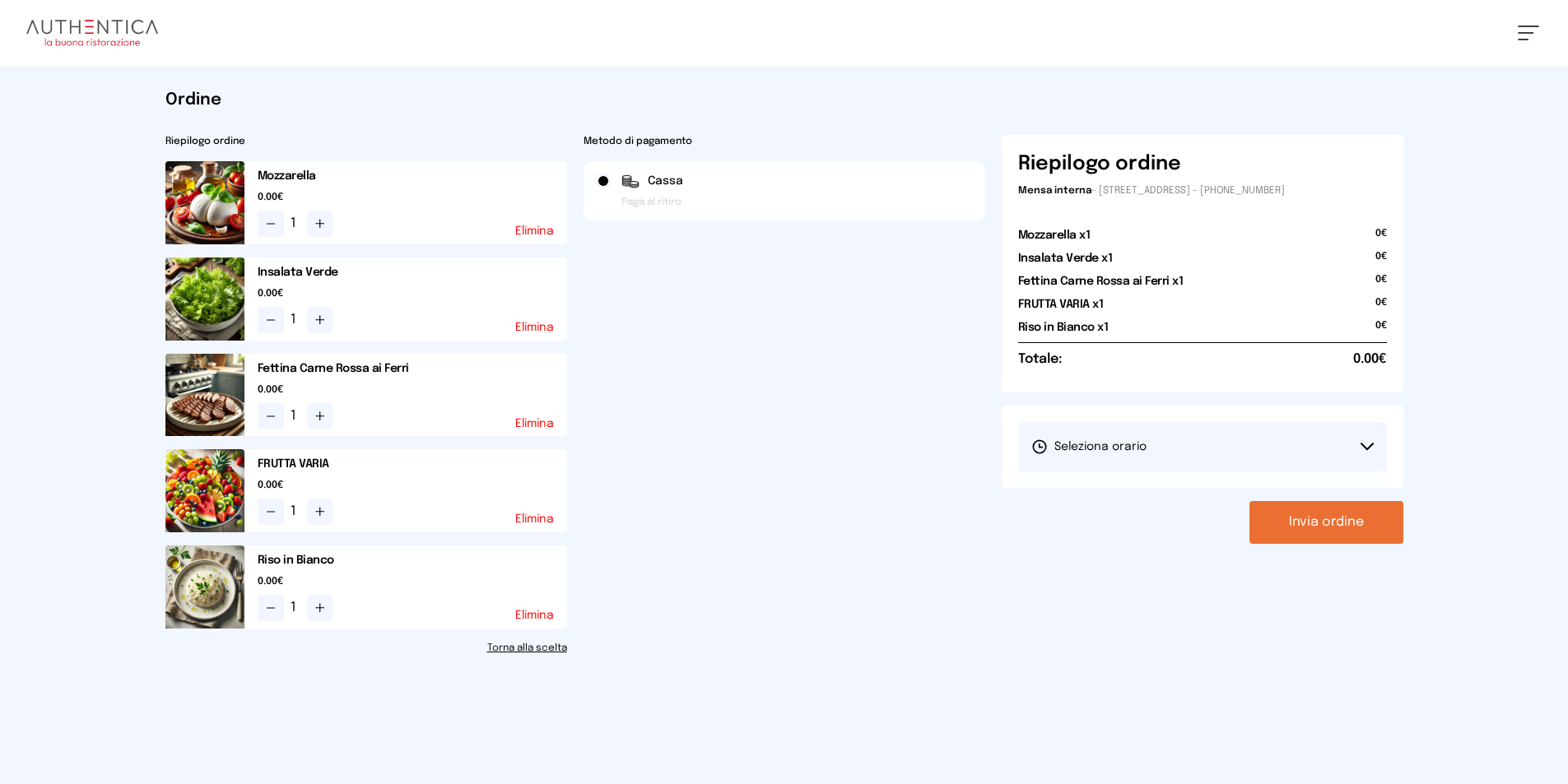
click at [1370, 449] on icon at bounding box center [1366, 447] width 13 height 9
click at [1140, 498] on span "1° Turno (13:00 - 15:00)" at bounding box center [1094, 492] width 124 height 16
click at [1318, 525] on button "Invia ordine" at bounding box center [1326, 523] width 154 height 43
